Goal: Communication & Community: Share content

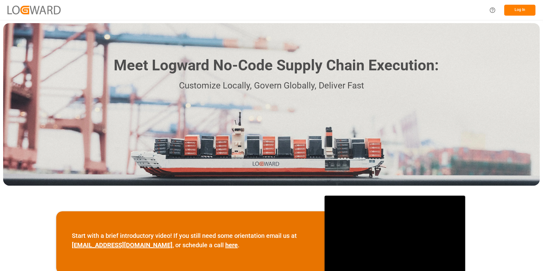
click at [507, 15] on button "Log In" at bounding box center [519, 10] width 31 height 11
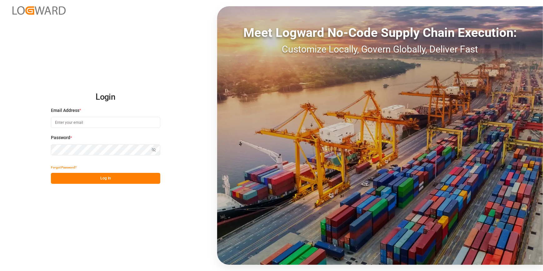
type input "[PERSON_NAME][EMAIL_ADDRESS][PERSON_NAME][DOMAIN_NAME]"
click at [112, 179] on button "Log In" at bounding box center [105, 178] width 109 height 11
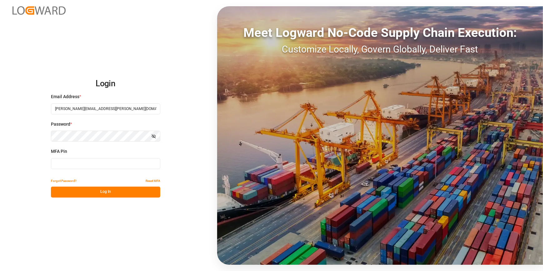
click at [78, 164] on input at bounding box center [105, 163] width 109 height 11
type input "591557"
click at [89, 195] on button "Log In" at bounding box center [105, 191] width 109 height 11
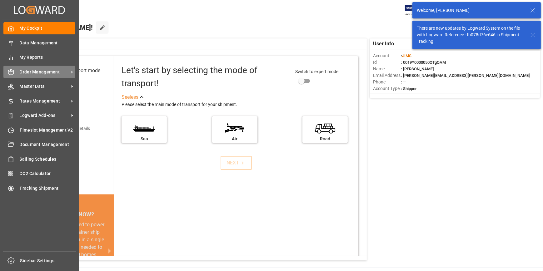
click at [33, 71] on span "Order Management" at bounding box center [44, 72] width 49 height 7
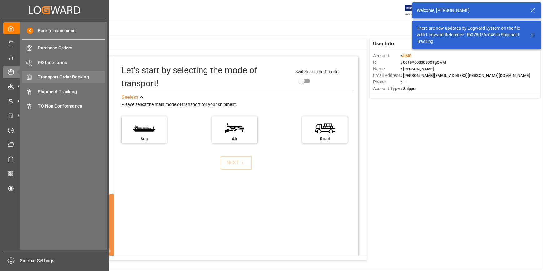
click at [50, 79] on span "Transport Order Booking" at bounding box center [71, 77] width 67 height 7
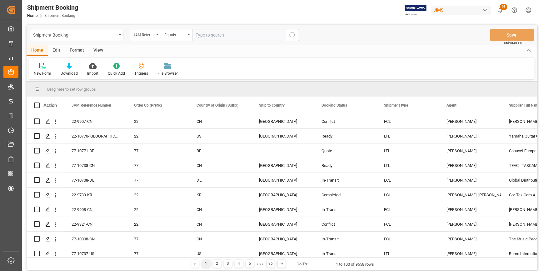
click at [201, 33] on input "text" at bounding box center [239, 35] width 94 height 12
type input "22-10728-CN"
click at [292, 34] on icon "search button" at bounding box center [291, 34] width 7 height 7
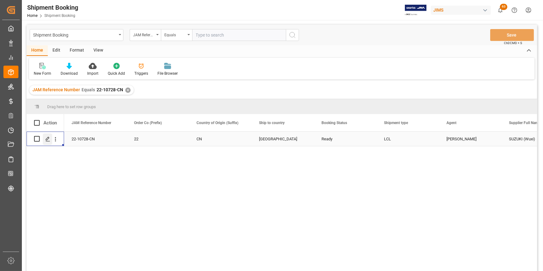
click at [50, 138] on div "Press SPACE to select this row." at bounding box center [47, 139] width 9 height 12
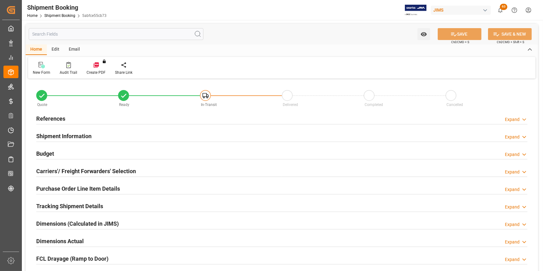
type input "12"
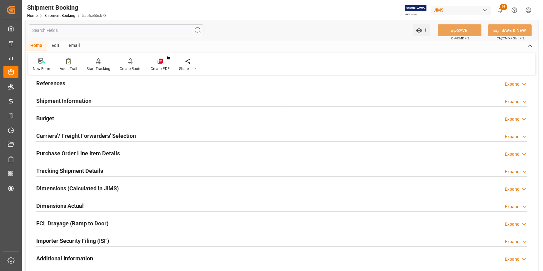
scroll to position [57, 0]
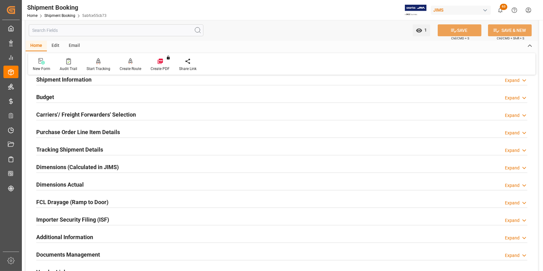
click at [74, 134] on h2 "Purchase Order Line Item Details" at bounding box center [78, 132] width 84 height 8
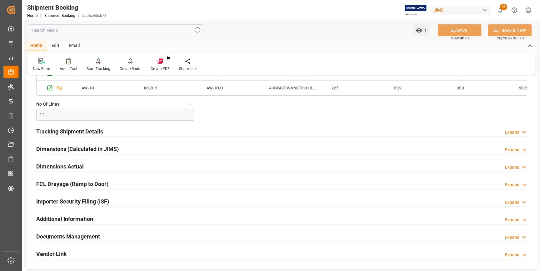
scroll to position [284, 0]
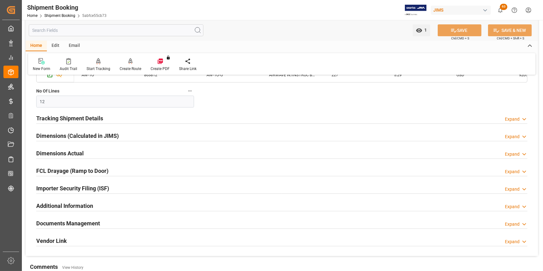
click at [66, 224] on h2 "Documents Management" at bounding box center [68, 223] width 64 height 8
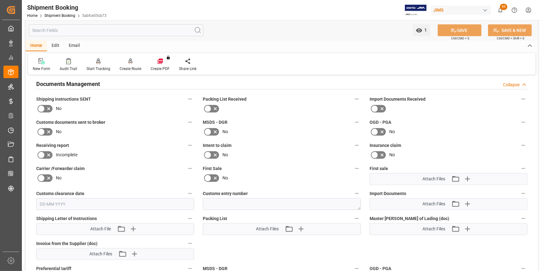
scroll to position [426, 0]
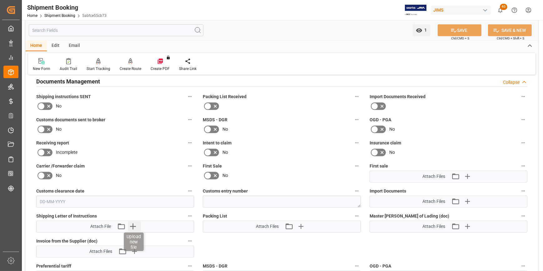
click at [132, 223] on icon "button" at bounding box center [133, 226] width 10 height 10
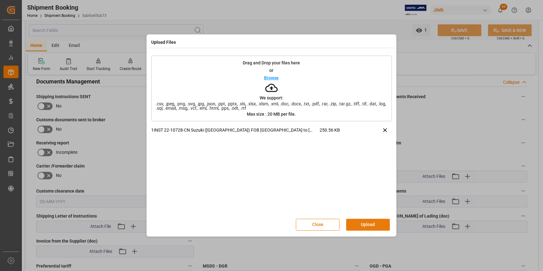
click at [372, 226] on button "Upload" at bounding box center [368, 225] width 44 height 12
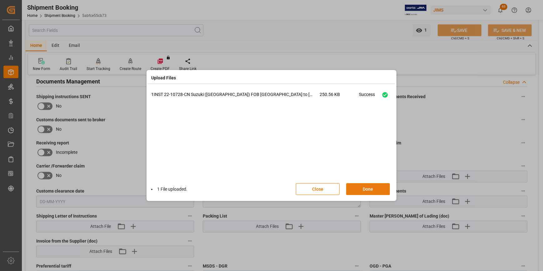
click at [365, 190] on button "Done" at bounding box center [368, 189] width 44 height 12
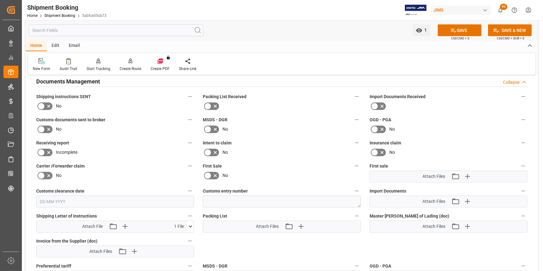
click at [264, 160] on div "First Sale No" at bounding box center [281, 172] width 166 height 25
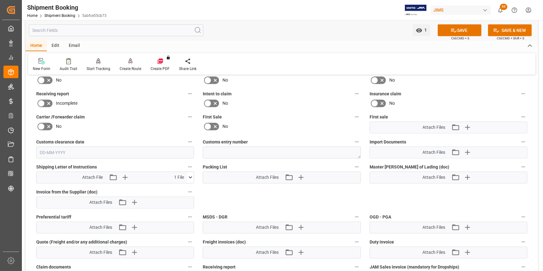
scroll to position [482, 0]
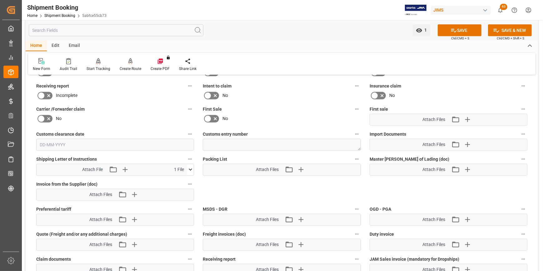
drag, startPoint x: 470, startPoint y: 28, endPoint x: 227, endPoint y: 174, distance: 283.6
click at [470, 29] on button "SAVE" at bounding box center [459, 30] width 44 height 12
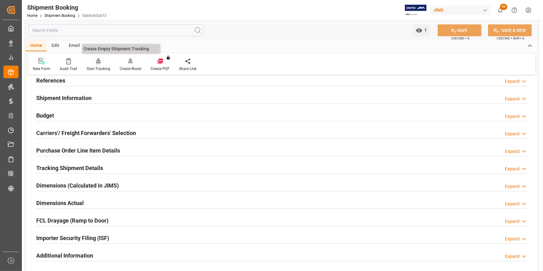
scroll to position [28, 0]
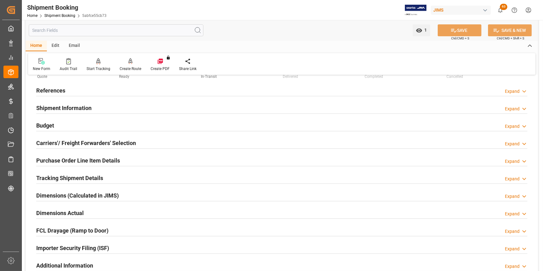
click at [69, 46] on div "Email" at bounding box center [74, 46] width 21 height 11
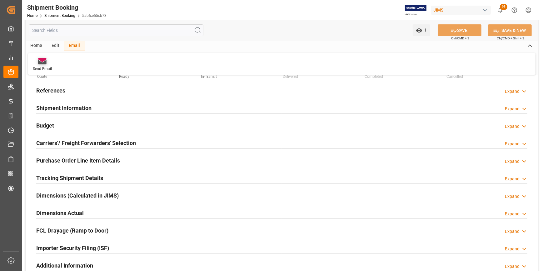
click at [41, 65] on div "Send Email" at bounding box center [42, 65] width 28 height 14
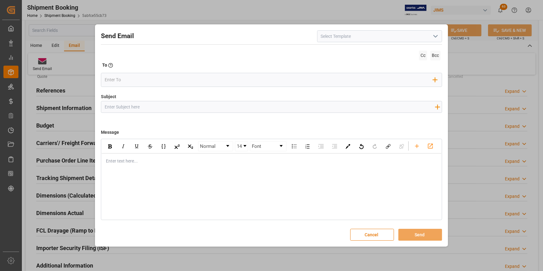
click at [324, 35] on input at bounding box center [379, 36] width 125 height 12
click at [364, 51] on div "2BOOK - Ocean - Air freight" at bounding box center [379, 50] width 124 height 14
type input "2BOOK - Ocean - Air freight"
type input "2BOOK {{jamReferenceNumber}} {{supplierFullName}} Ship from: {{country}} Ship t…"
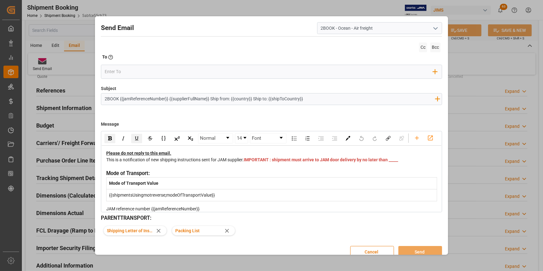
type input "2BOOK - Ocean - Air freight"
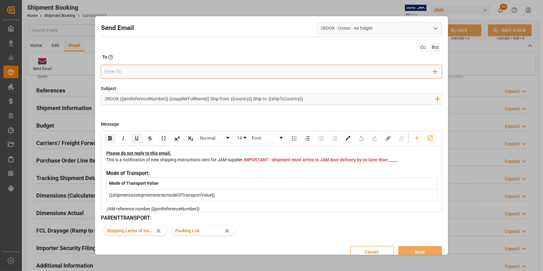
click at [165, 74] on input "email" at bounding box center [269, 71] width 328 height 9
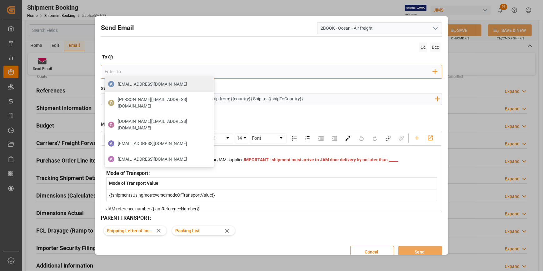
type input "[DOMAIN_NAME][EMAIL_ADDRESS][PERSON_NAME][DOMAIN_NAME]"
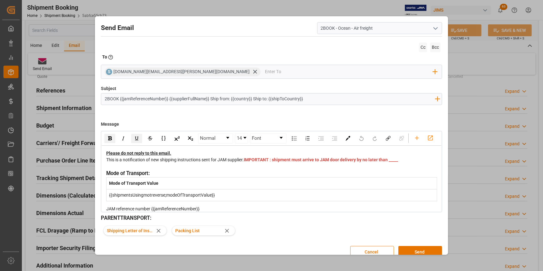
click at [115, 99] on input "2BOOK {{jamReferenceNumber}} {{supplierFullName}} Ship from: {{country}} Ship t…" at bounding box center [269, 98] width 337 height 11
drag, startPoint x: 119, startPoint y: 100, endPoint x: 156, endPoint y: 97, distance: 37.3
click at [156, 97] on input "2BOOK {{jamReferenceNumber}} {{supplierFullName}} Ship from: {{country}} Ship t…" at bounding box center [269, 98] width 337 height 11
click at [114, 103] on input "2BOOK {{jamReferenceNumber}} {{supplierFullName}} Ship from: {{country}} Ship t…" at bounding box center [269, 98] width 337 height 11
click at [118, 99] on input "2BOOK {{jamReferenceNumber}} {{supplierFullName}} Ship from: {{country}} Ship t…" at bounding box center [269, 98] width 337 height 11
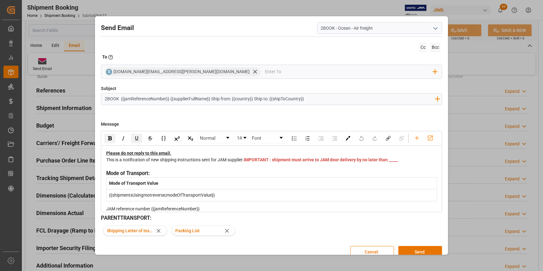
paste input "22-10728-CN"
click at [228, 99] on input "2BOOK 22-10728-CN Suzuki Corperation Ship from [GEOGRAPHIC_DATA] to [GEOGRAPHIC…" at bounding box center [269, 98] width 337 height 11
drag, startPoint x: 228, startPoint y: 99, endPoint x: 456, endPoint y: 101, distance: 228.2
click at [456, 101] on div "Send Email 2BOOK - Ocean - Air freight Cc Bcc To Enter the TO Email address S […" at bounding box center [271, 135] width 543 height 271
type input "2BOOK 22-10728-CN Suzuki Corperation Ship from [GEOGRAPHIC_DATA] to [GEOGRAPHIC…"
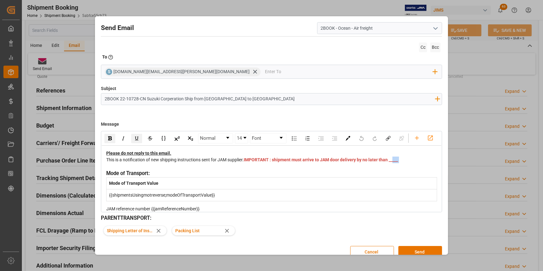
drag, startPoint x: 262, startPoint y: 178, endPoint x: 255, endPoint y: 178, distance: 6.6
click at [255, 170] on div "This is a notification of new shipping instructions sent for JAM supplier. IMPO…" at bounding box center [271, 162] width 331 height 13
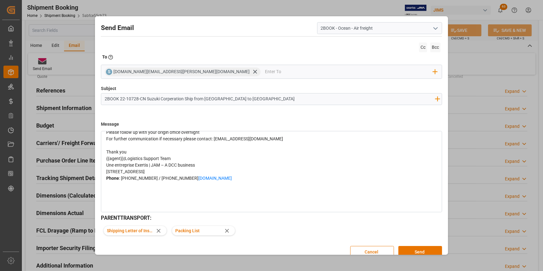
scroll to position [113, 0]
drag, startPoint x: 123, startPoint y: 172, endPoint x: 101, endPoint y: 171, distance: 22.5
click at [101, 171] on div "Normal 14 Font Please do not reply to this email. This is a notification of new…" at bounding box center [271, 171] width 341 height 81
click at [226, 230] on icon at bounding box center [227, 230] width 7 height 7
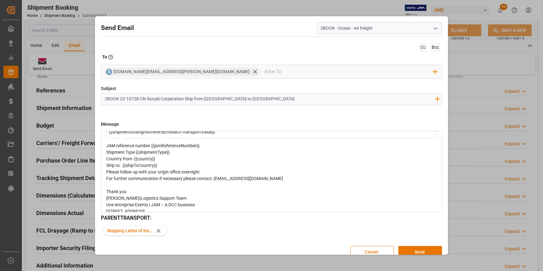
scroll to position [47, 0]
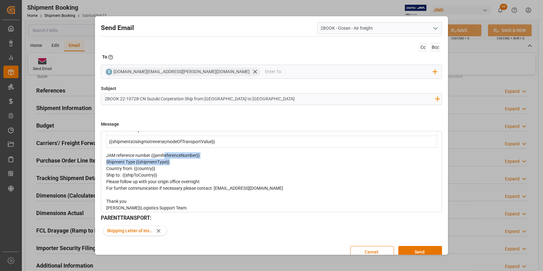
drag, startPoint x: 198, startPoint y: 174, endPoint x: 163, endPoint y: 172, distance: 34.7
click at [163, 172] on div "Please do not reply to this email. This is a notification of new shipping instr…" at bounding box center [271, 180] width 331 height 154
click at [207, 165] on div "Shipment Type {{shipmentType}}" at bounding box center [271, 162] width 331 height 7
drag, startPoint x: 200, startPoint y: 172, endPoint x: 151, endPoint y: 171, distance: 49.3
click at [151, 159] on div "JAM reference number {{jamReferenceNumber}}" at bounding box center [271, 155] width 331 height 7
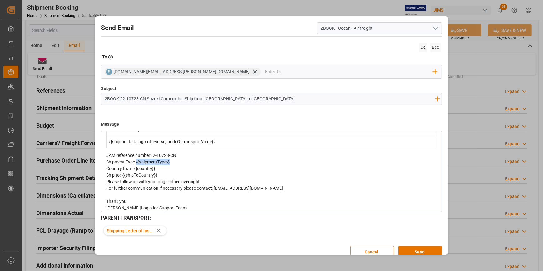
drag, startPoint x: 175, startPoint y: 178, endPoint x: 136, endPoint y: 177, distance: 38.7
click at [136, 165] on div "Shipment Type {{shipmentType}}" at bounding box center [271, 162] width 331 height 7
click at [159, 172] on div "Country from {{country}}" at bounding box center [271, 168] width 331 height 7
drag, startPoint x: 162, startPoint y: 193, endPoint x: 124, endPoint y: 192, distance: 37.8
click at [124, 178] on div "Ship to: {{shipToCountry}}" at bounding box center [271, 175] width 331 height 7
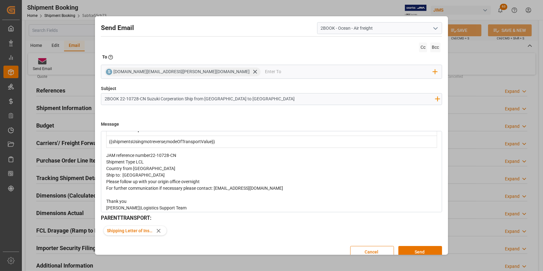
click at [231, 98] on input "2BOOK 22-10728-CN Suzuki Corperation Ship from [GEOGRAPHIC_DATA] to [GEOGRAPHIC…" at bounding box center [269, 98] width 337 height 11
type input "2BOOK 22-10728-CN Suzuki Corperation Ship from [GEOGRAPHIC_DATA] to [GEOGRAPHIC…"
click at [241, 178] on div "Ship to: [GEOGRAPHIC_DATA]" at bounding box center [271, 175] width 331 height 7
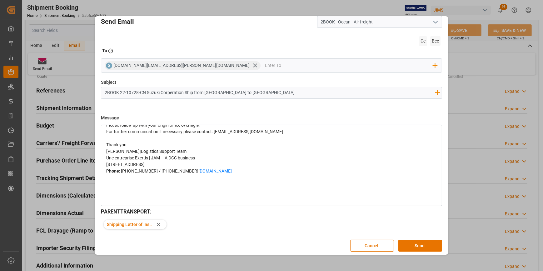
scroll to position [9, 0]
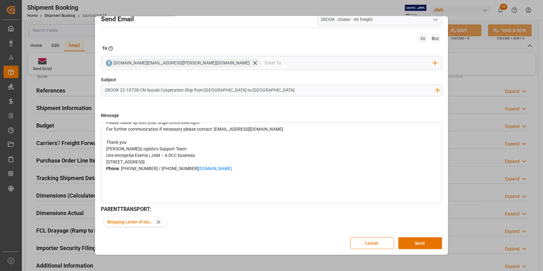
click at [243, 22] on div "Send Email 2BOOK - Ocean - Air freight" at bounding box center [271, 19] width 341 height 12
drag, startPoint x: 402, startPoint y: 245, endPoint x: 236, endPoint y: 195, distance: 173.3
click at [236, 195] on div "Send Email 2BOOK - Ocean - Air freight Cc Bcc To Enter the TO Email address S […" at bounding box center [271, 131] width 350 height 244
click at [411, 247] on button "Send" at bounding box center [420, 243] width 44 height 12
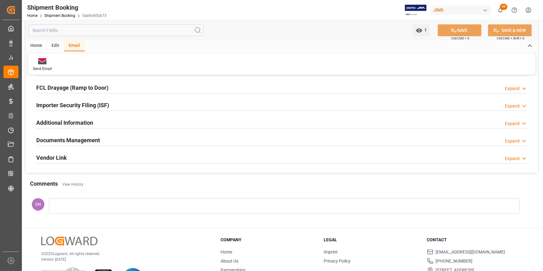
scroll to position [197, 0]
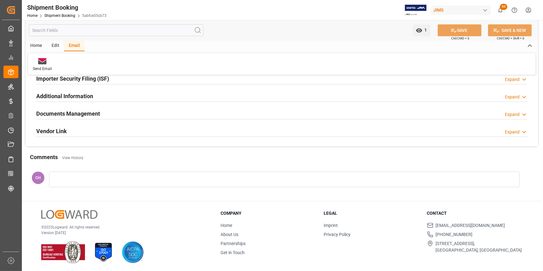
click at [500, 12] on icon "show 63 new notifications" at bounding box center [500, 9] width 4 height 5
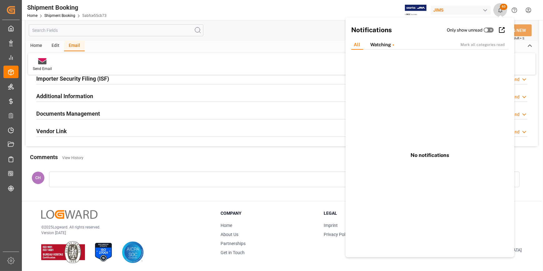
click at [502, 8] on span "63" at bounding box center [503, 7] width 7 height 6
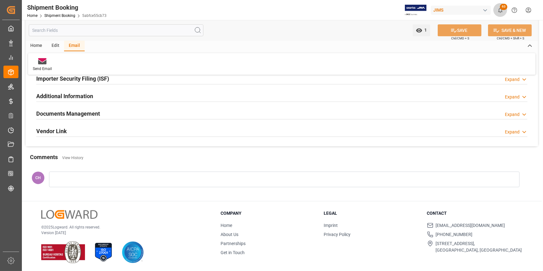
click at [502, 8] on span "63" at bounding box center [503, 7] width 7 height 6
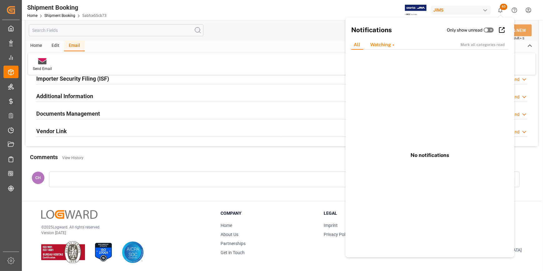
click at [376, 45] on div "Watching" at bounding box center [382, 45] width 34 height 10
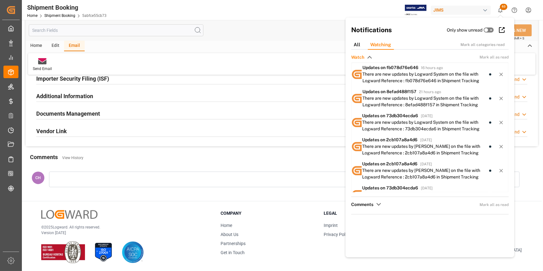
click at [500, 8] on icon "show 63 new notifications" at bounding box center [500, 10] width 7 height 7
